Goal: Task Accomplishment & Management: Manage account settings

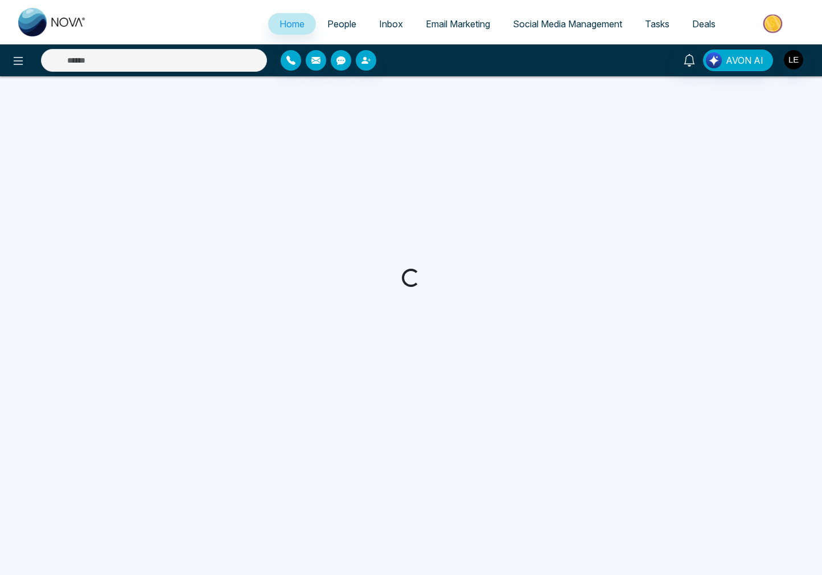
select select "*"
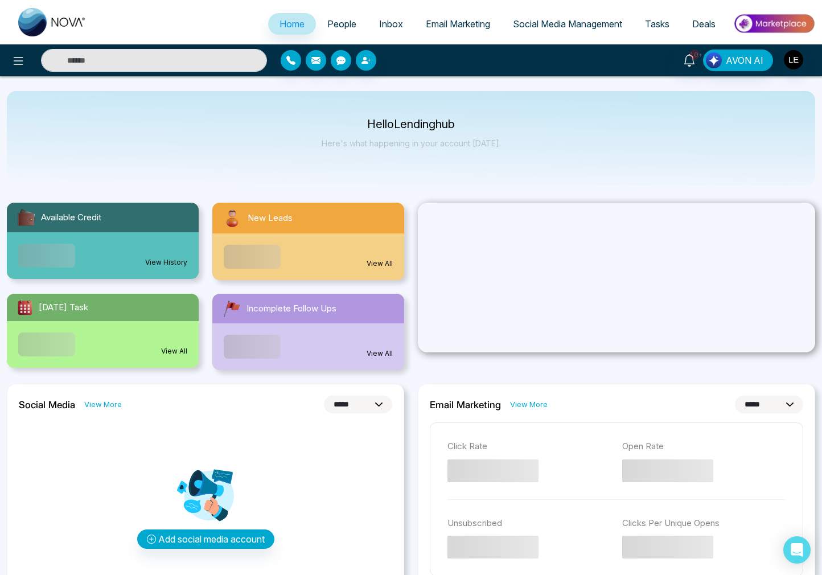
click at [704, 22] on span "Deals" at bounding box center [704, 23] width 23 height 11
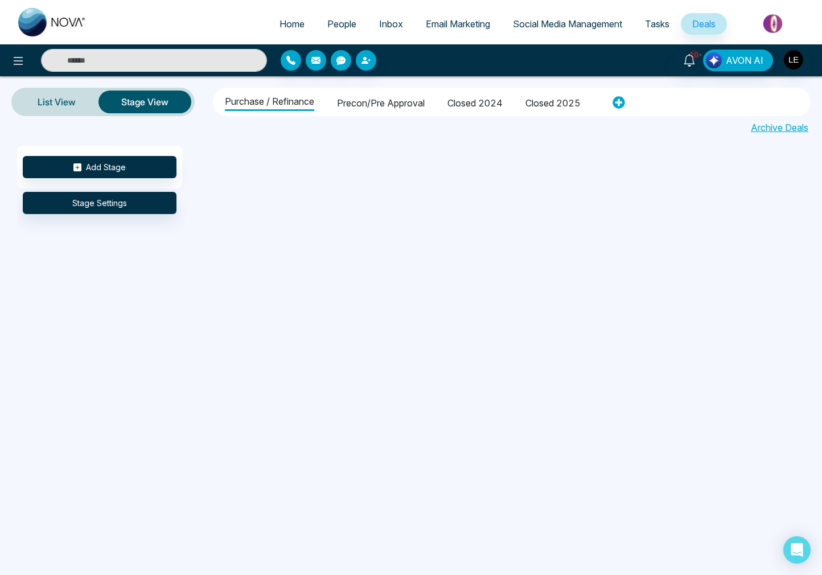
click at [556, 103] on li "Closed 2025" at bounding box center [553, 101] width 55 height 19
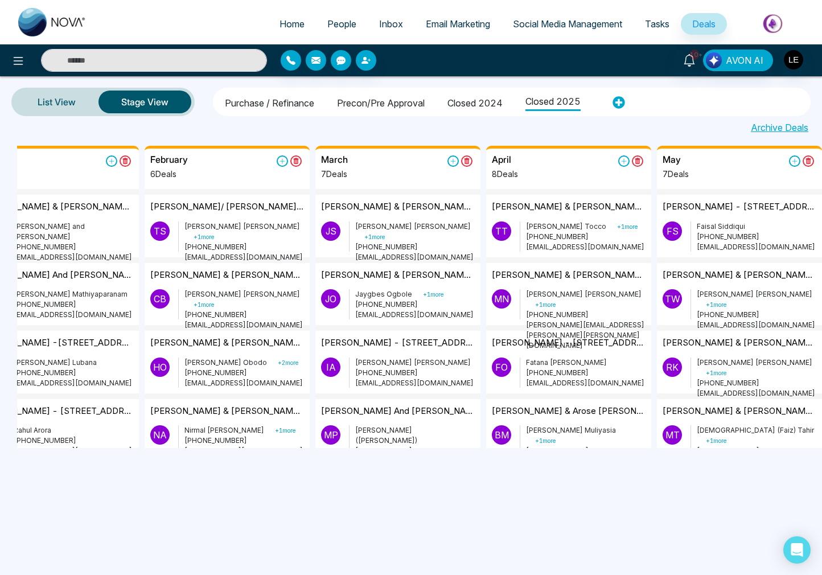
scroll to position [0, 125]
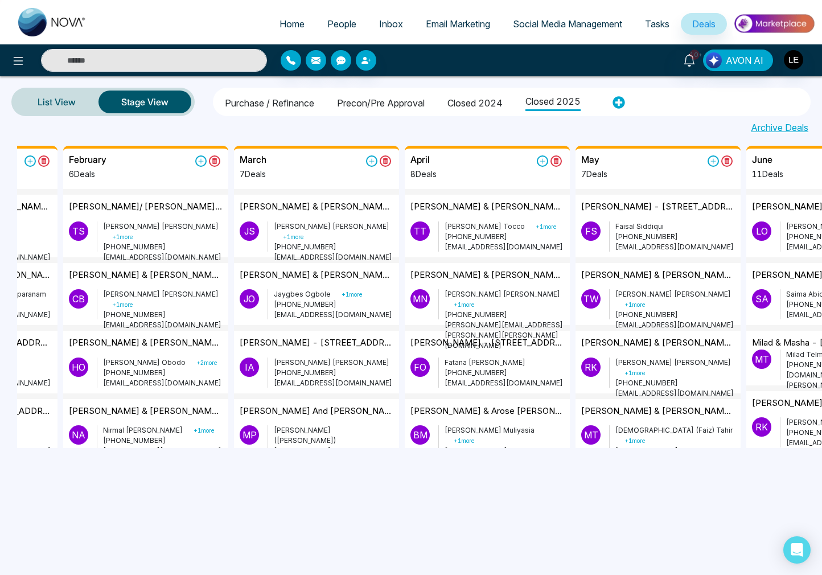
click at [241, 99] on li "Purchase / Refinance" at bounding box center [269, 101] width 89 height 19
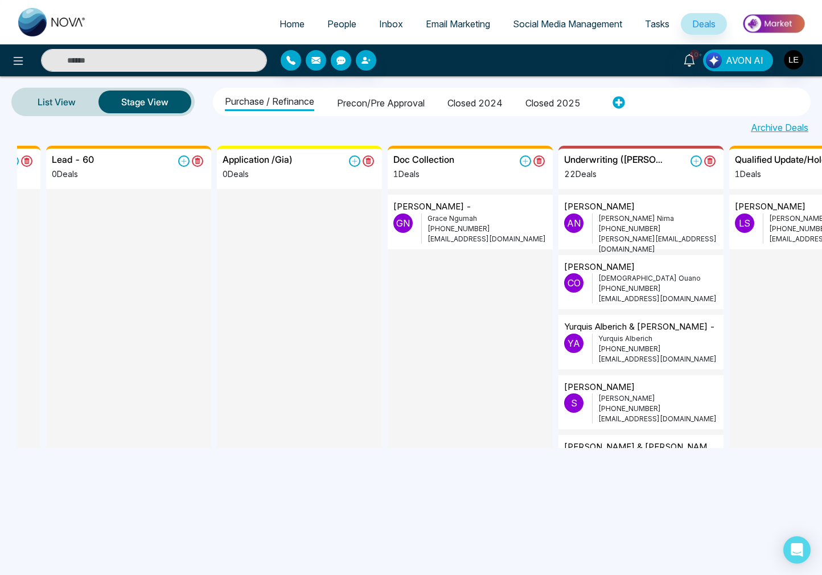
scroll to position [0, 321]
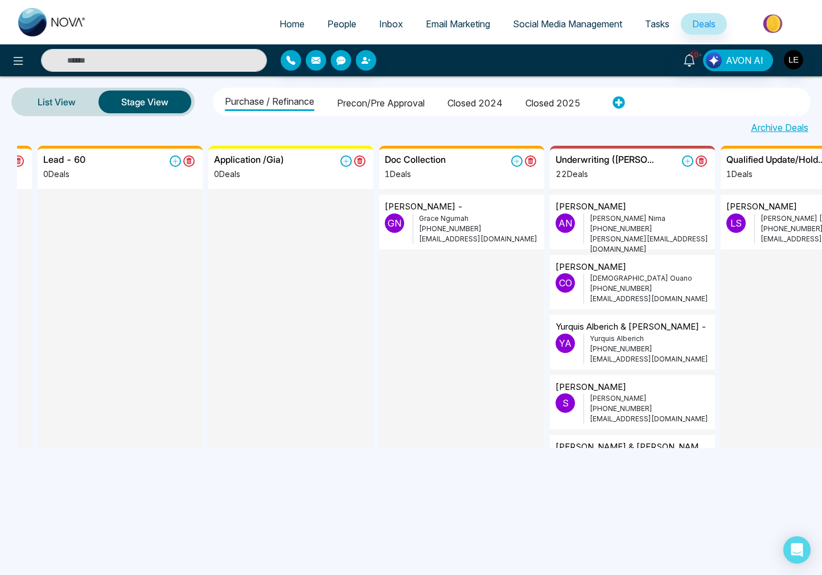
click at [420, 212] on p "[PERSON_NAME] -" at bounding box center [424, 206] width 79 height 13
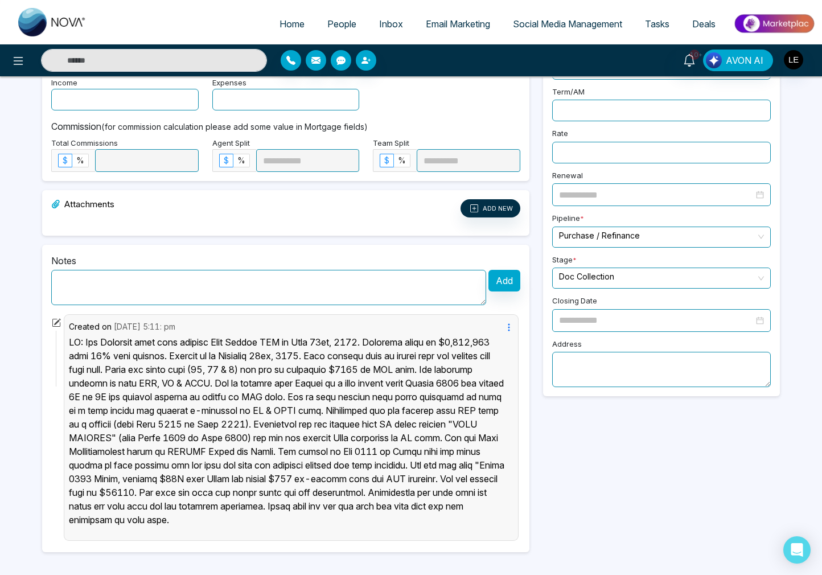
scroll to position [301, 0]
click at [184, 271] on textarea at bounding box center [268, 287] width 435 height 35
paste textarea "**********"
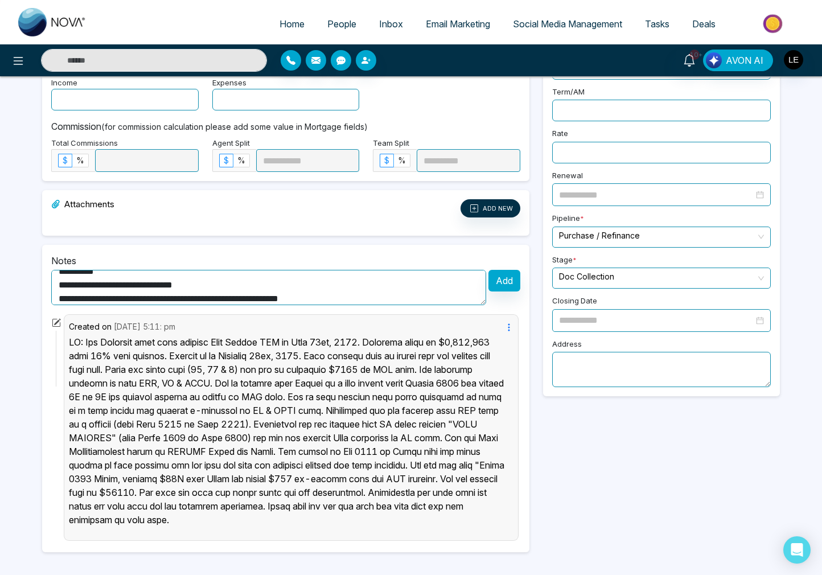
scroll to position [0, 0]
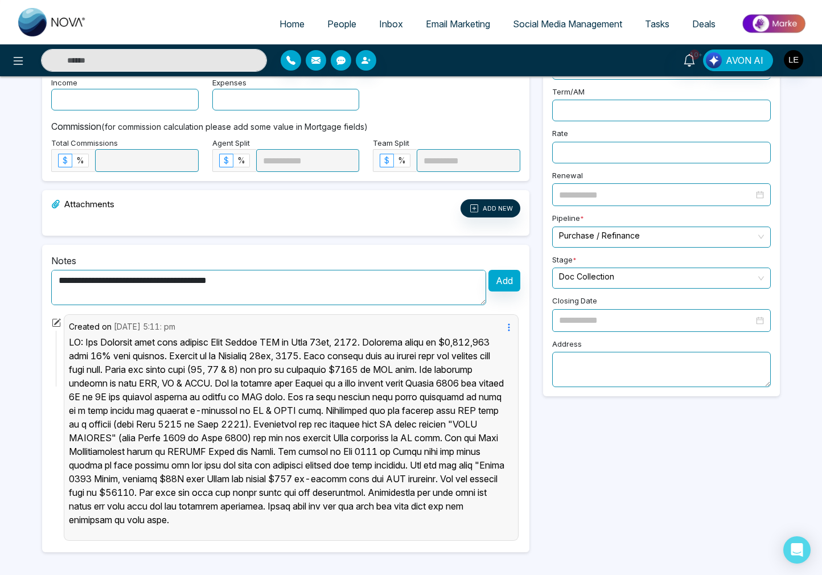
type textarea "**********"
click at [511, 270] on button "Add" at bounding box center [505, 281] width 32 height 22
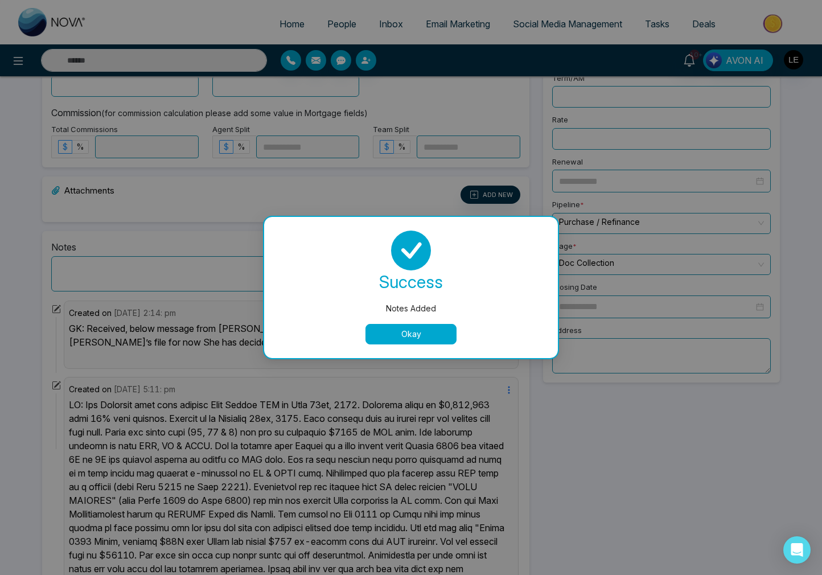
click at [439, 335] on button "Okay" at bounding box center [411, 334] width 91 height 21
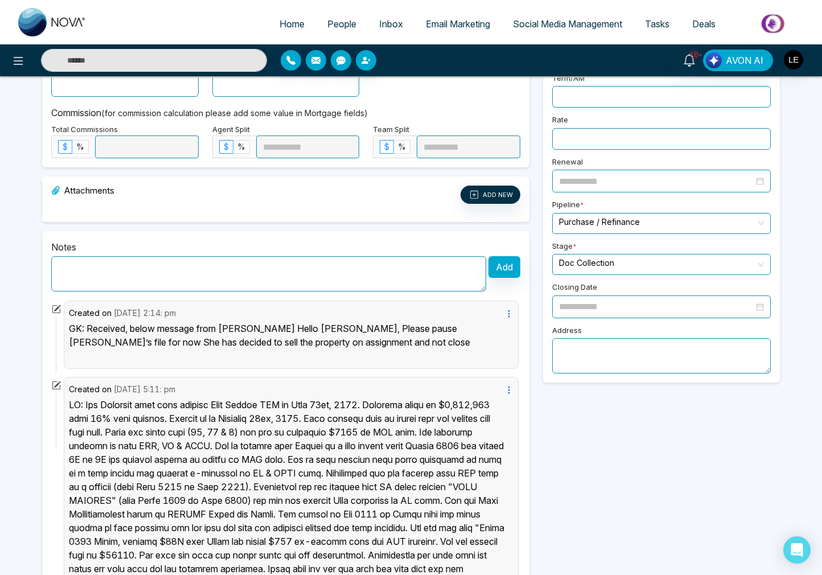
click at [595, 255] on input "search" at bounding box center [657, 263] width 197 height 17
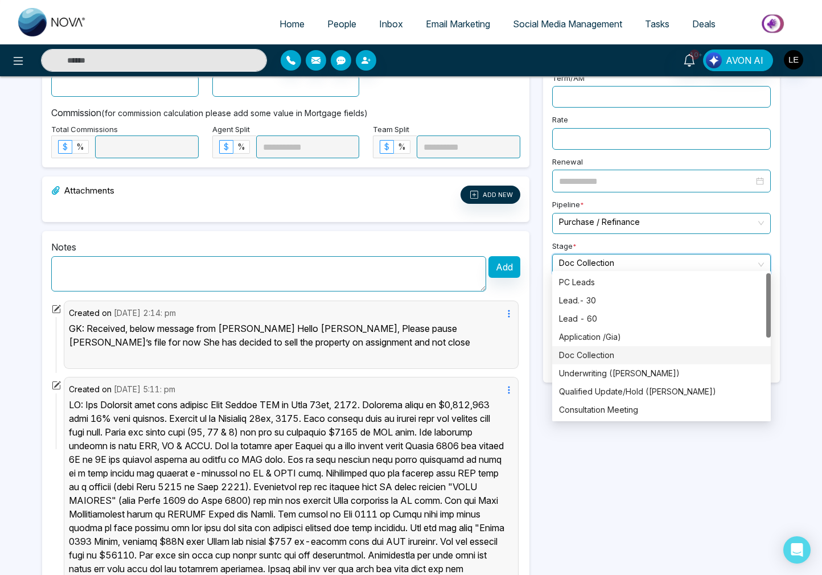
scroll to position [182, 0]
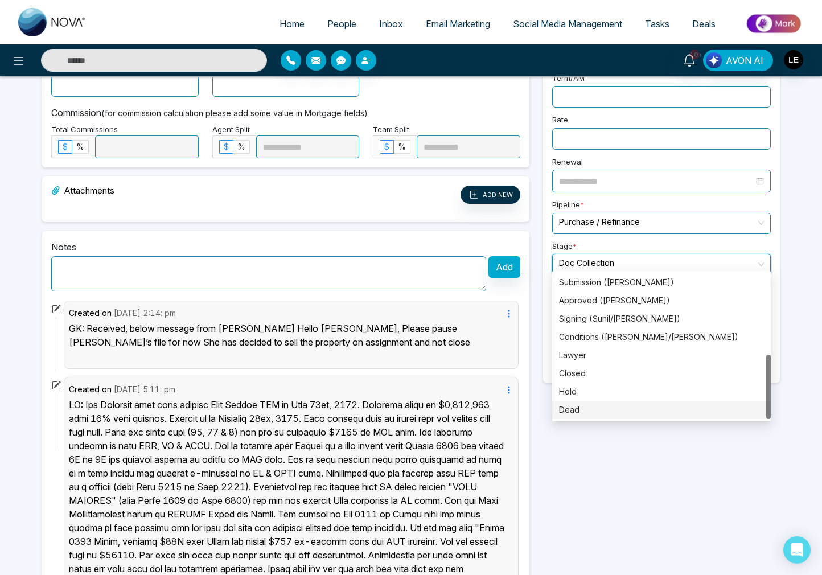
click at [581, 408] on div "Dead" at bounding box center [661, 410] width 205 height 13
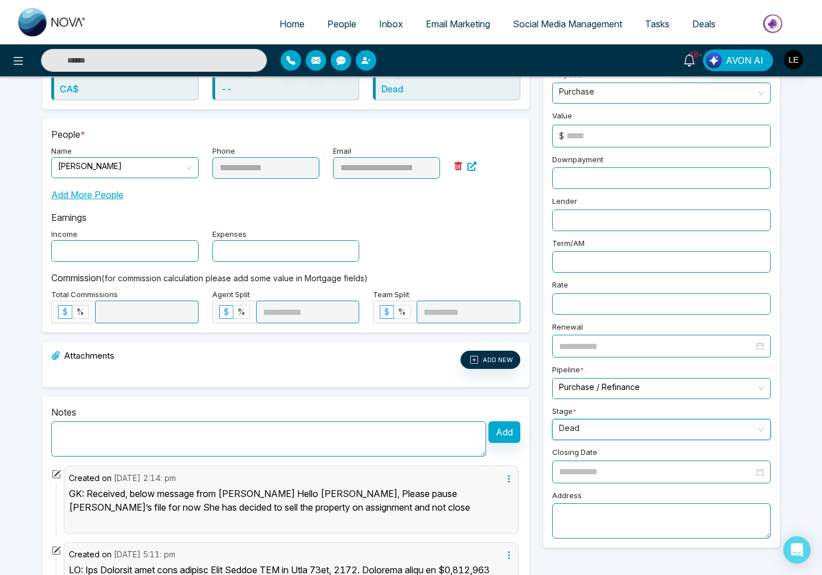
scroll to position [0, 0]
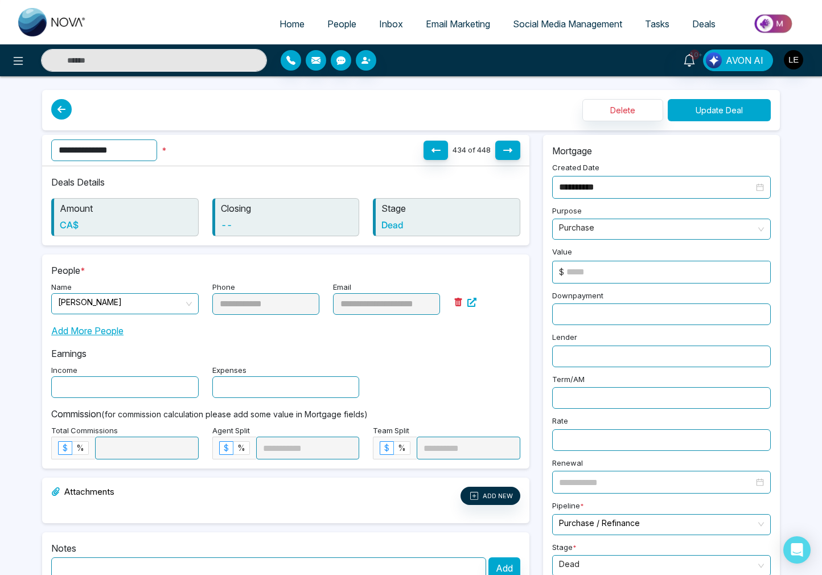
click at [719, 112] on button "Update Deal" at bounding box center [719, 110] width 103 height 22
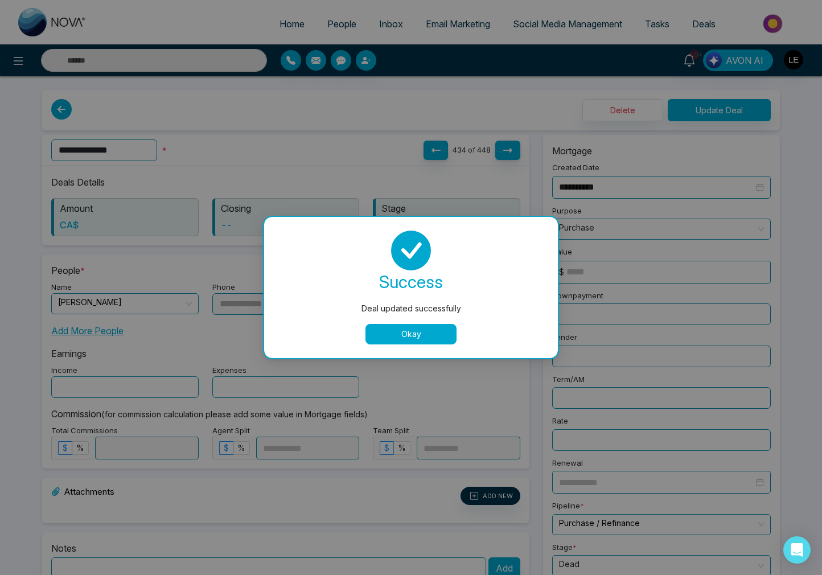
drag, startPoint x: 423, startPoint y: 335, endPoint x: 408, endPoint y: 144, distance: 191.9
click at [423, 335] on button "Okay" at bounding box center [411, 334] width 91 height 21
